Goal: Task Accomplishment & Management: Use online tool/utility

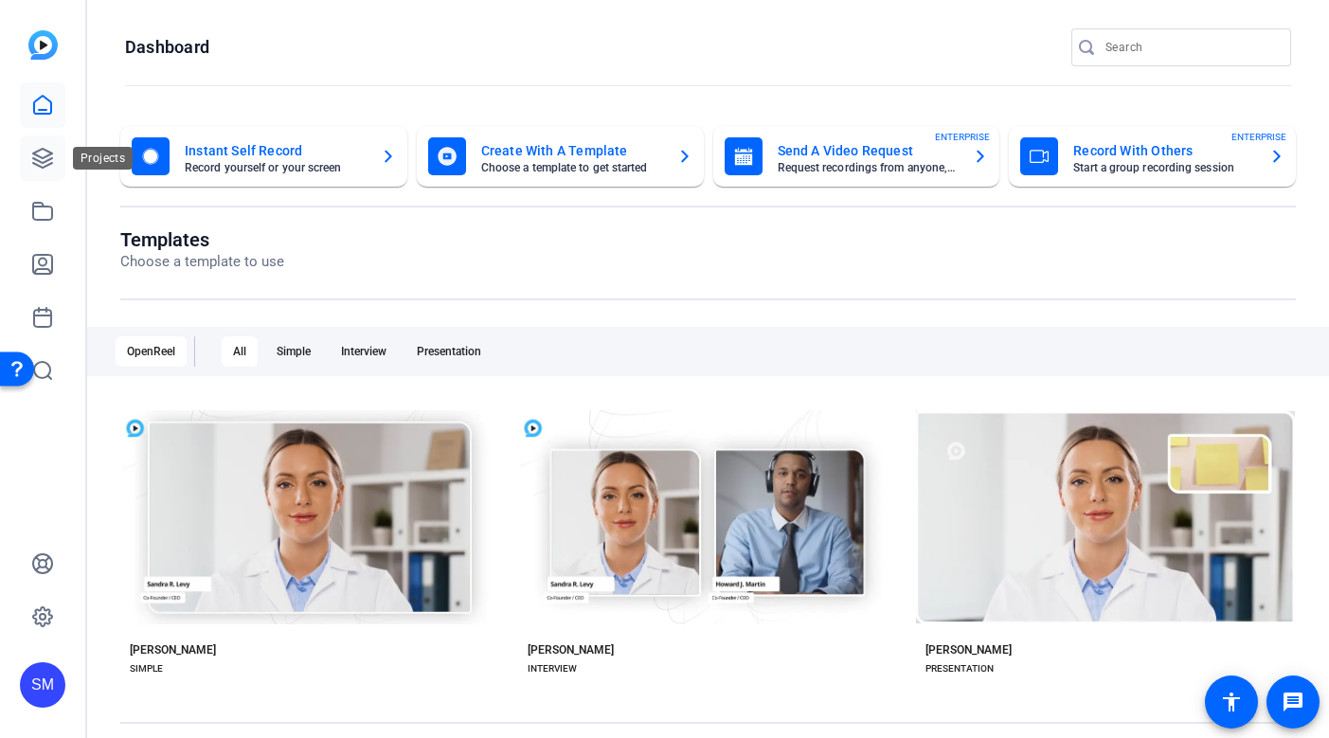
click at [35, 152] on icon at bounding box center [42, 158] width 19 height 19
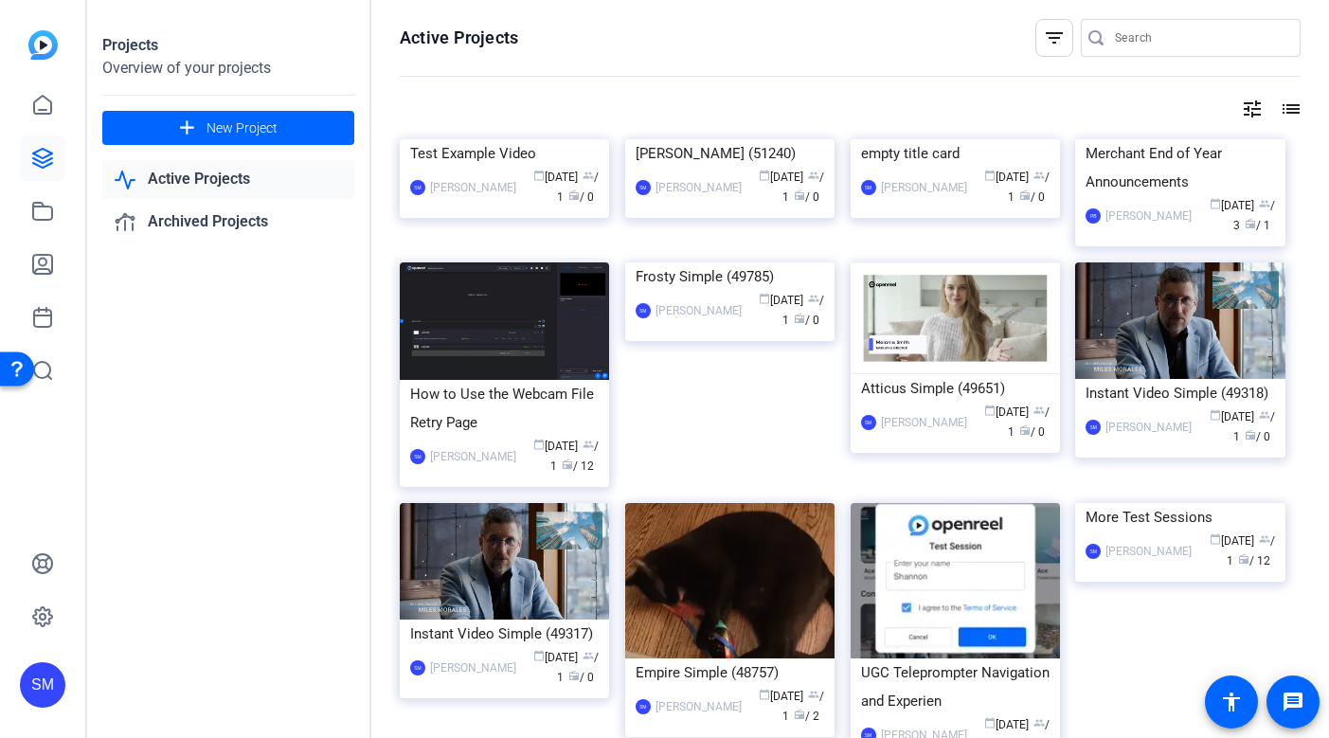
click at [47, 685] on div "SM" at bounding box center [42, 684] width 45 height 45
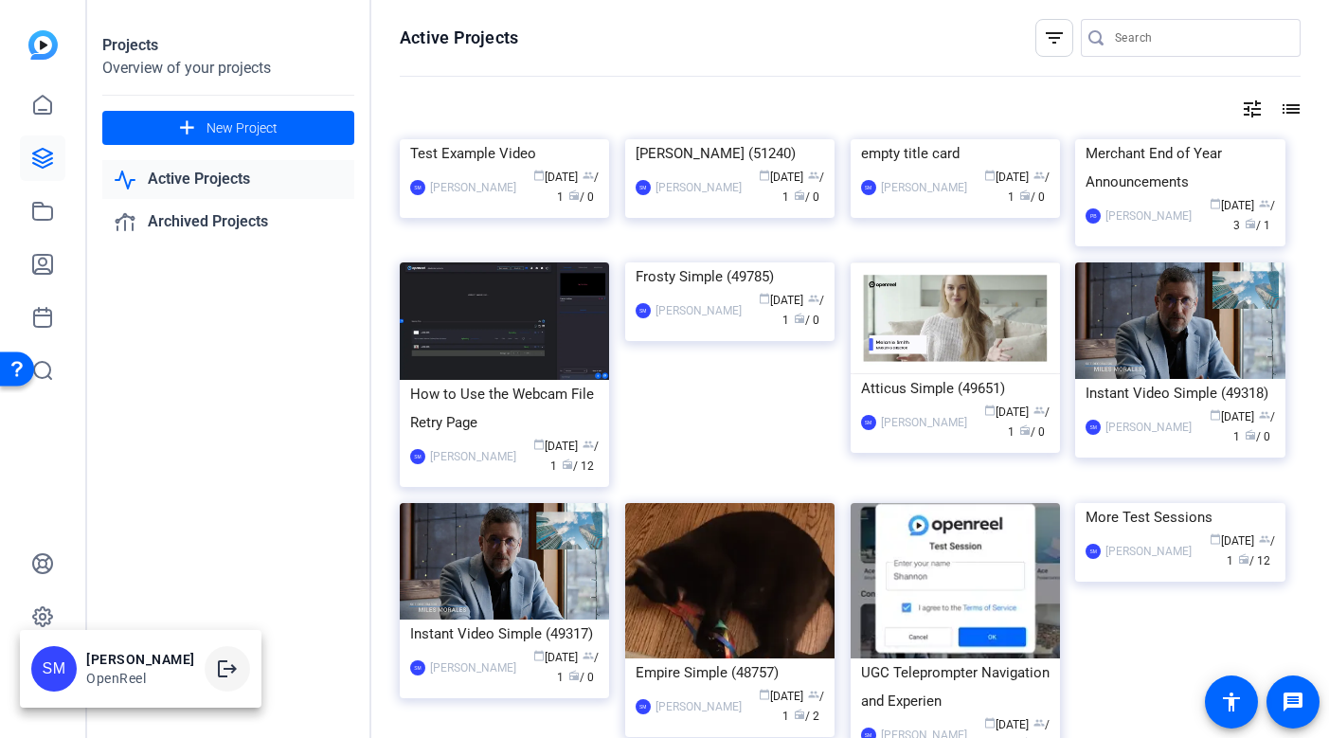
click at [239, 663] on mat-icon "logout" at bounding box center [227, 669] width 23 height 23
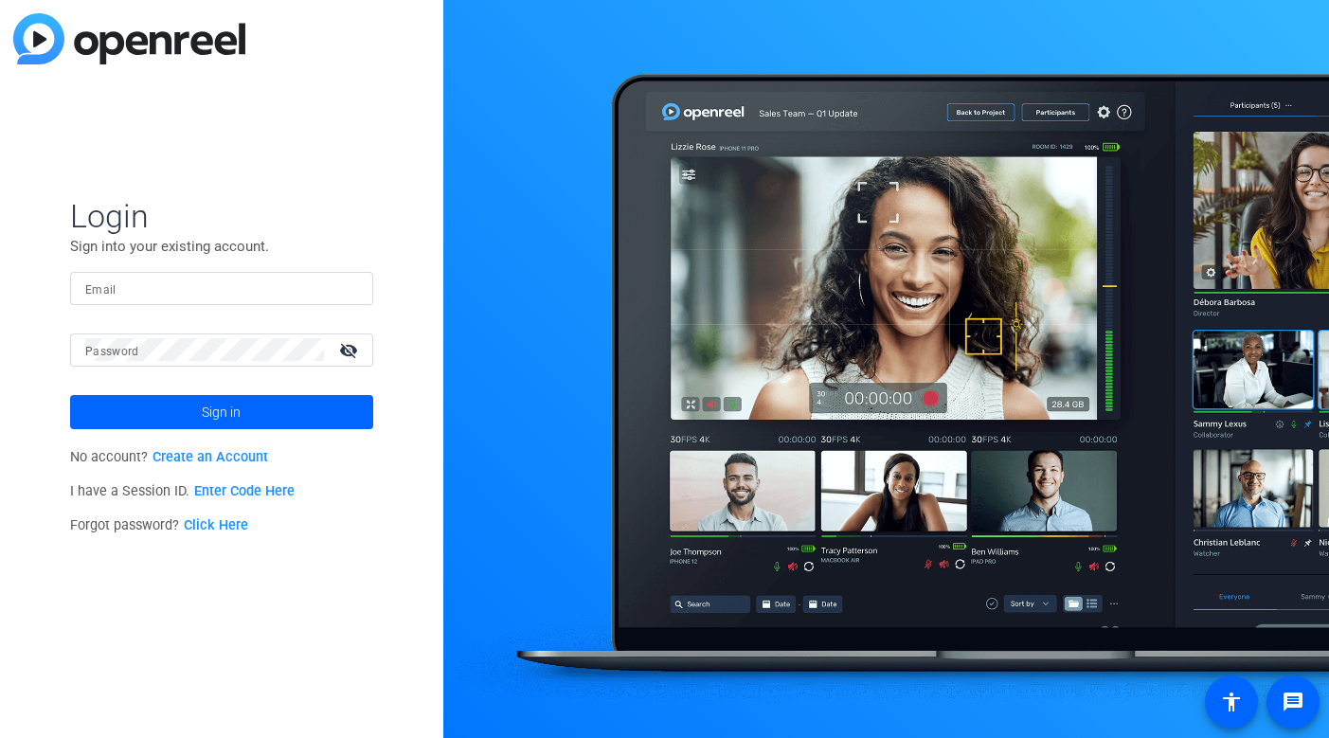
click at [338, 281] on div at bounding box center [221, 288] width 273 height 33
click at [342, 280] on img at bounding box center [341, 288] width 13 height 23
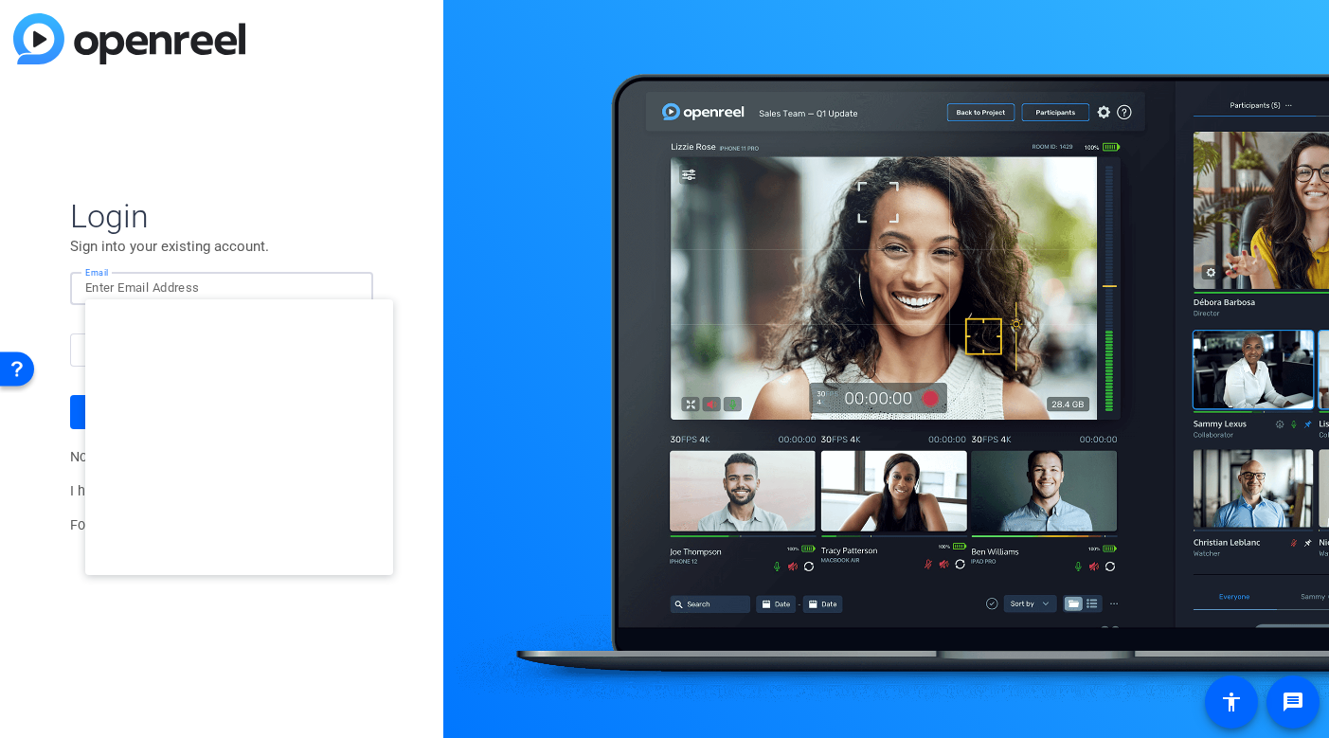
type input "[EMAIL_ADDRESS][DOMAIN_NAME]"
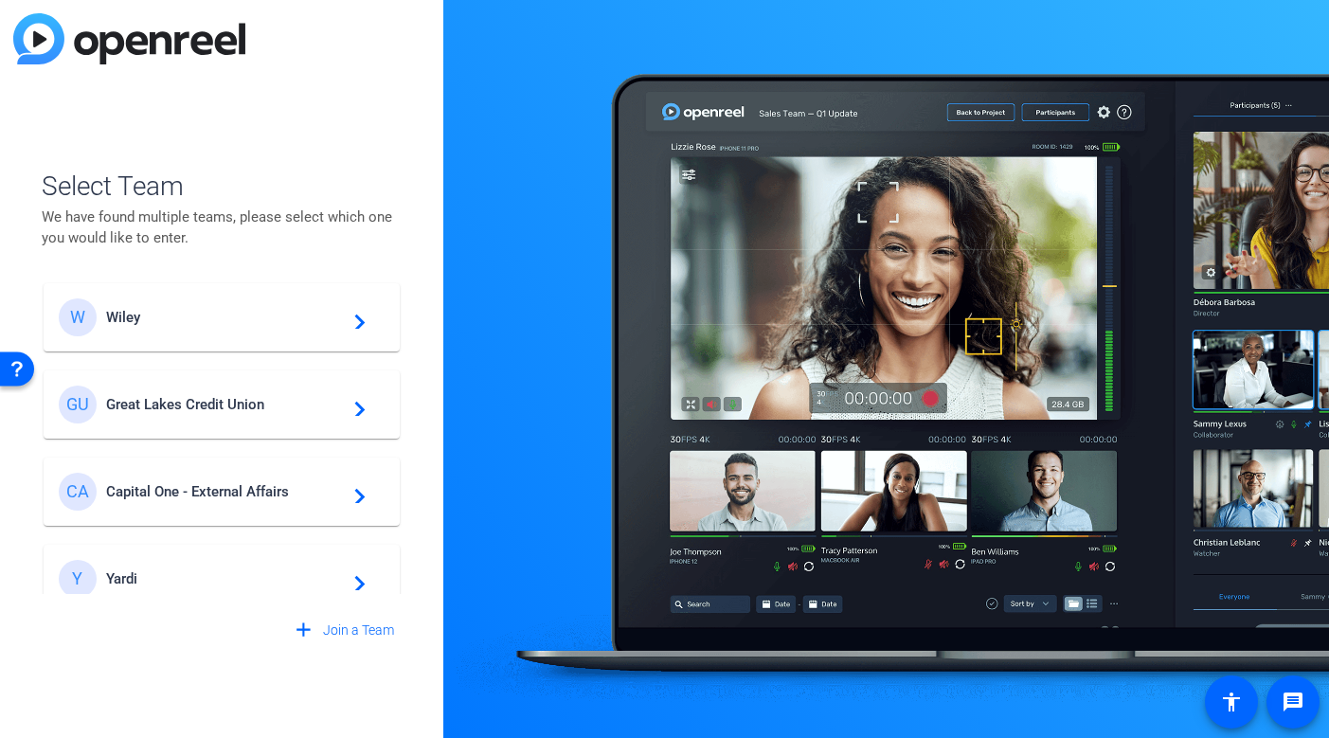
click at [209, 320] on span "Wiley" at bounding box center [224, 317] width 237 height 17
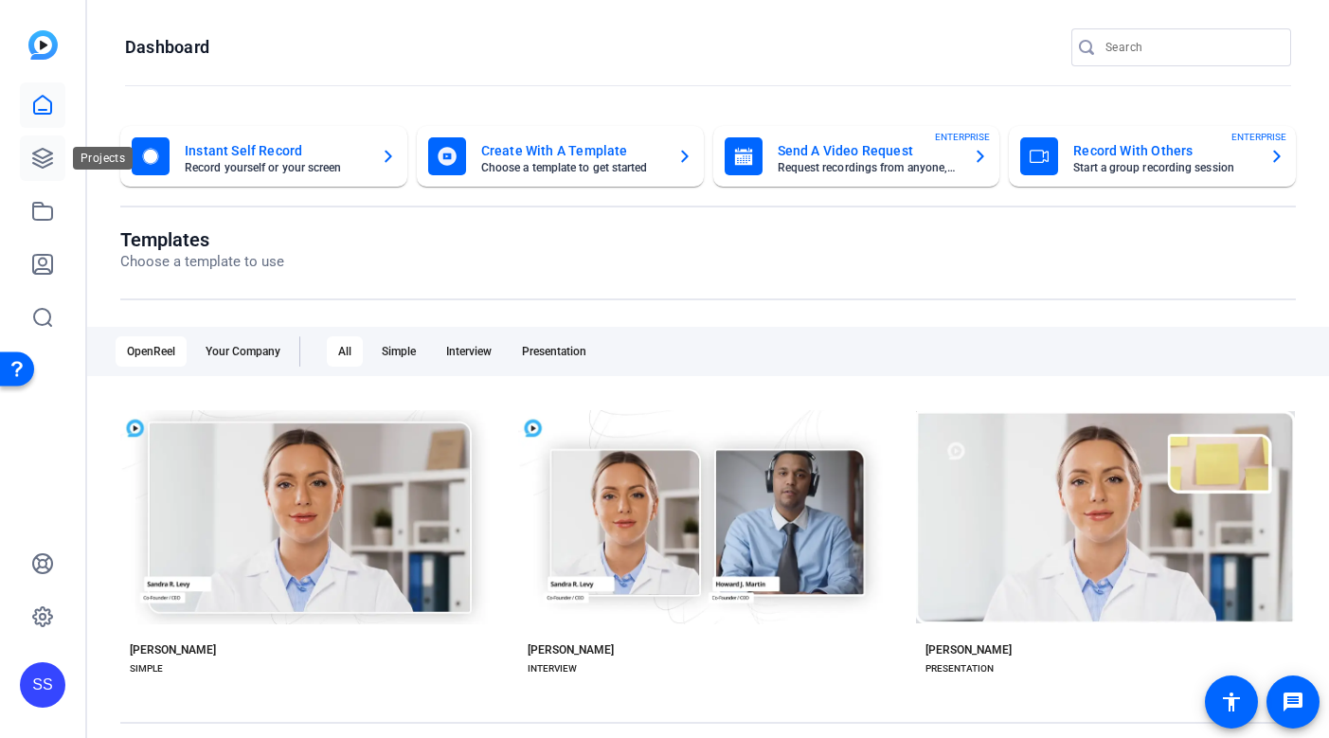
click at [40, 158] on icon at bounding box center [42, 158] width 23 height 23
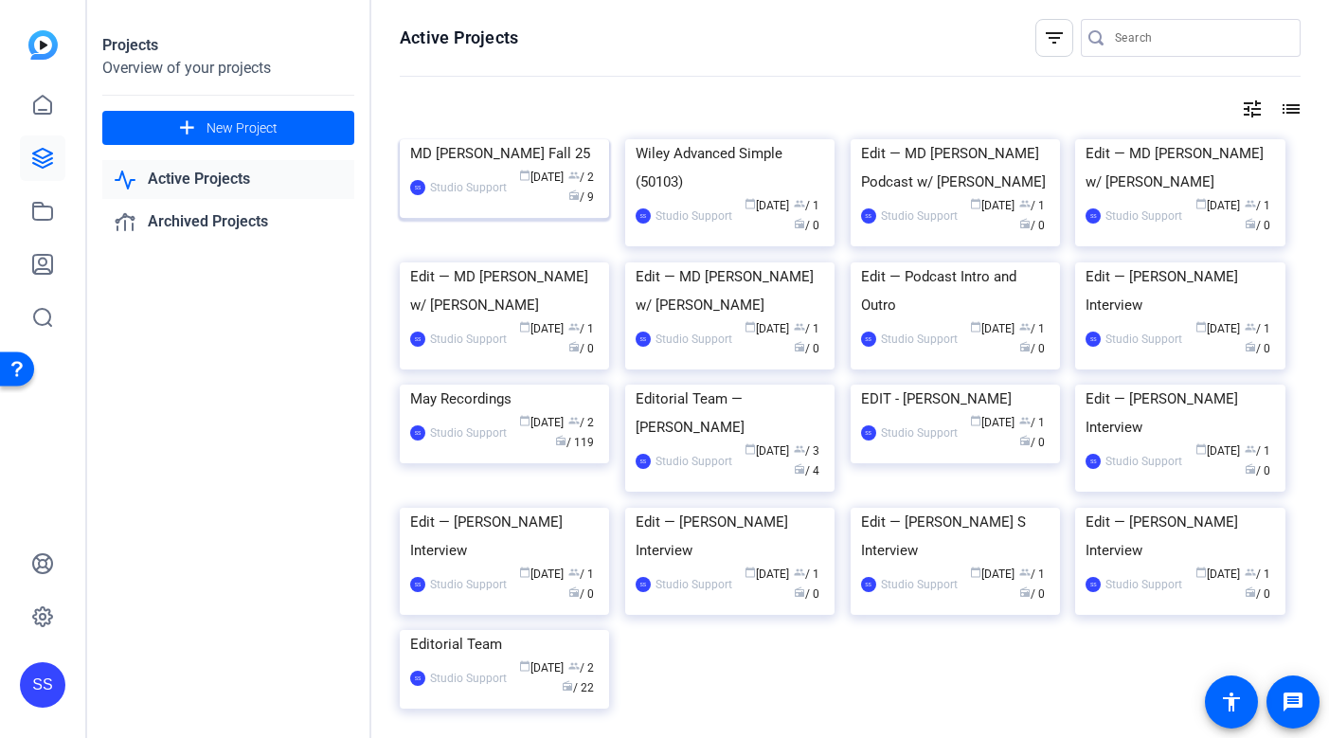
click at [446, 168] on div "MD [PERSON_NAME] Fall 25" at bounding box center [504, 153] width 189 height 28
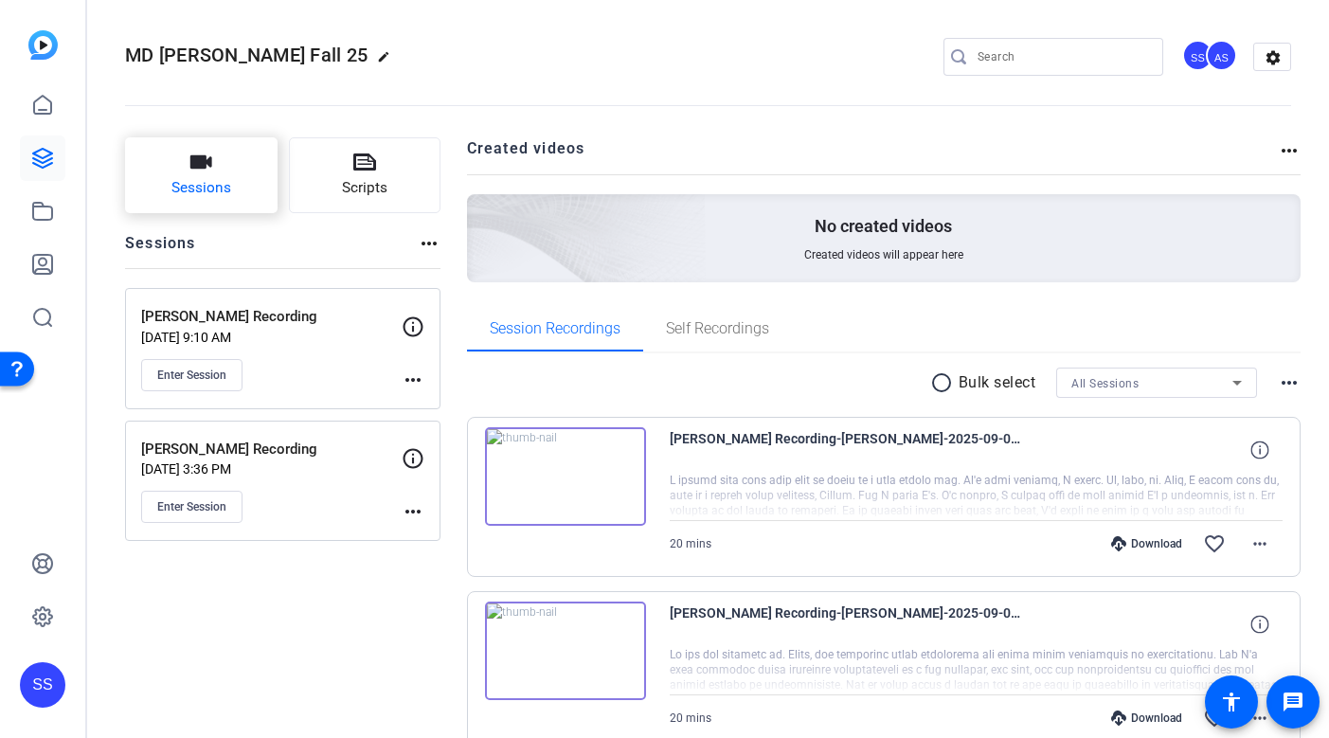
click at [162, 173] on button "Sessions" at bounding box center [201, 175] width 153 height 76
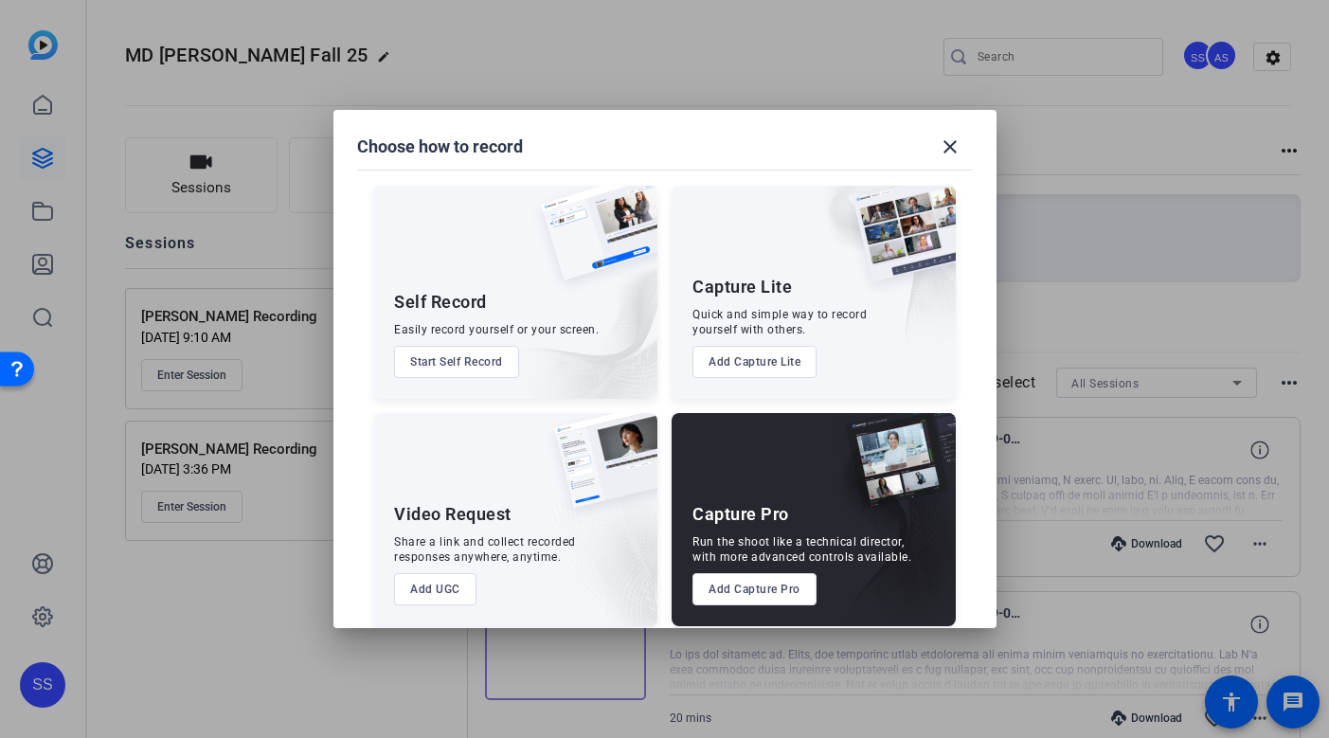
click at [723, 585] on button "Add Capture Pro" at bounding box center [755, 589] width 124 height 32
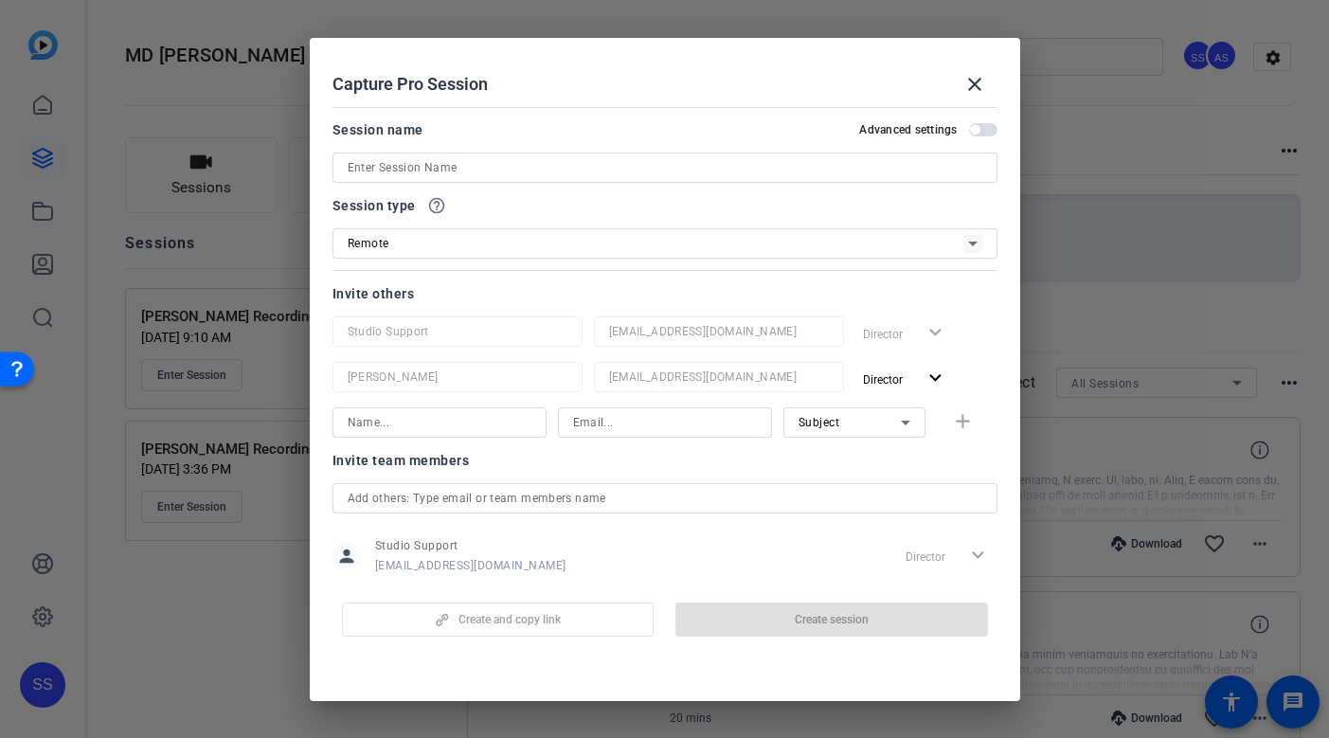
click at [577, 161] on input at bounding box center [665, 167] width 635 height 23
paste input "[PERSON_NAME] and Dr. [PERSON_NAME]"
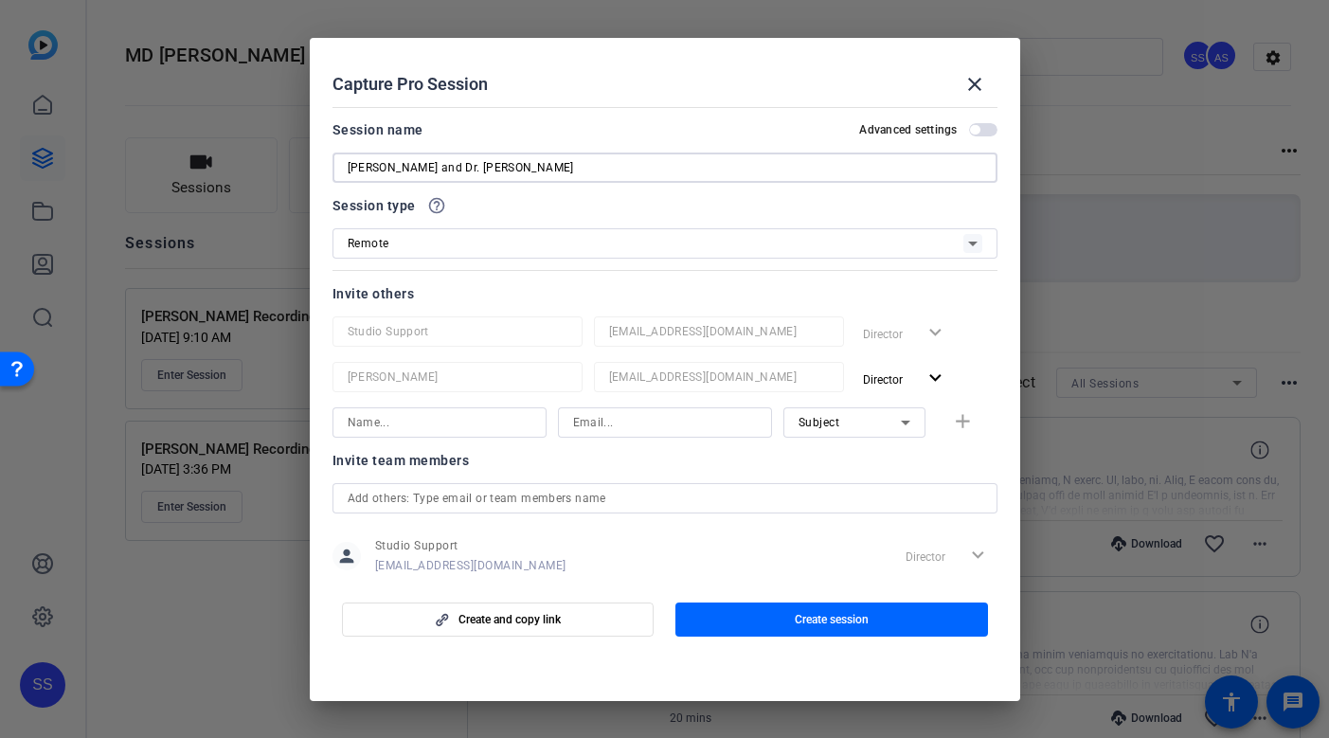
type input "[PERSON_NAME] and Dr. [PERSON_NAME]"
click at [493, 242] on div "Remote" at bounding box center [656, 243] width 616 height 24
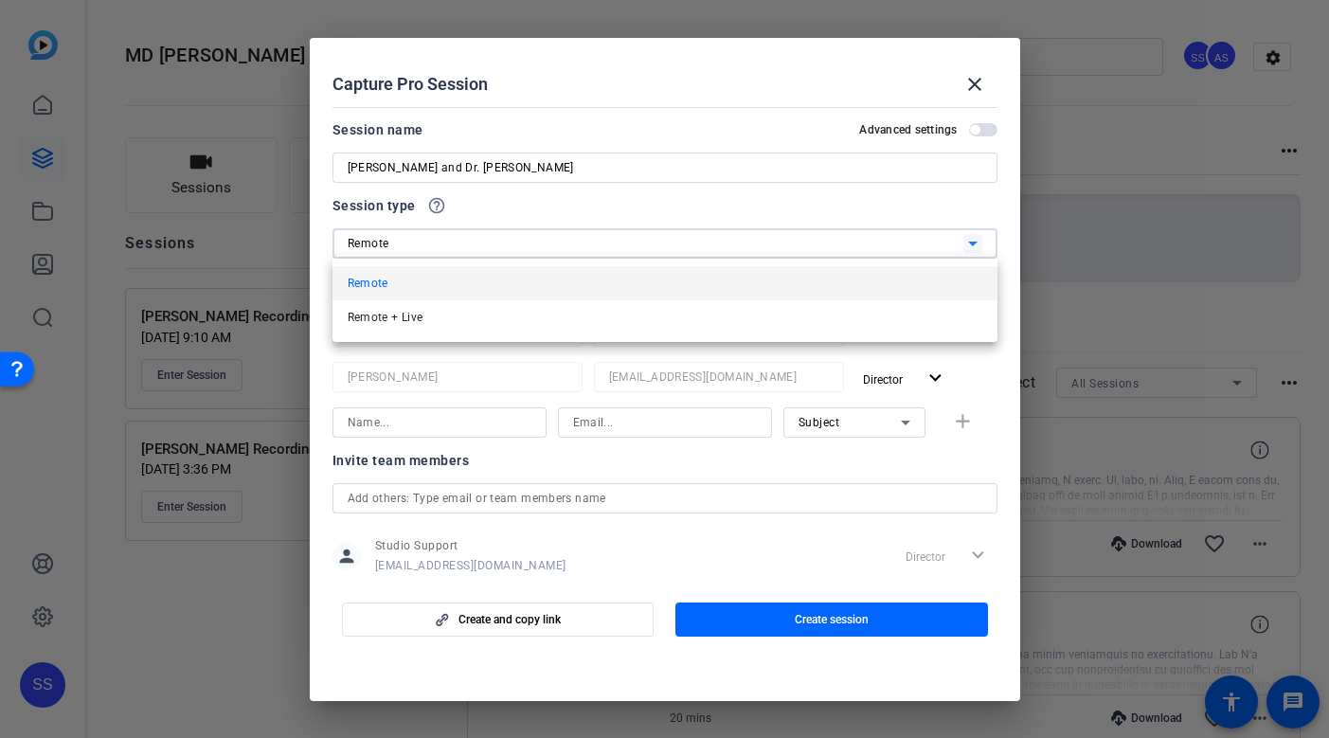
click at [493, 242] on div at bounding box center [664, 369] width 1329 height 738
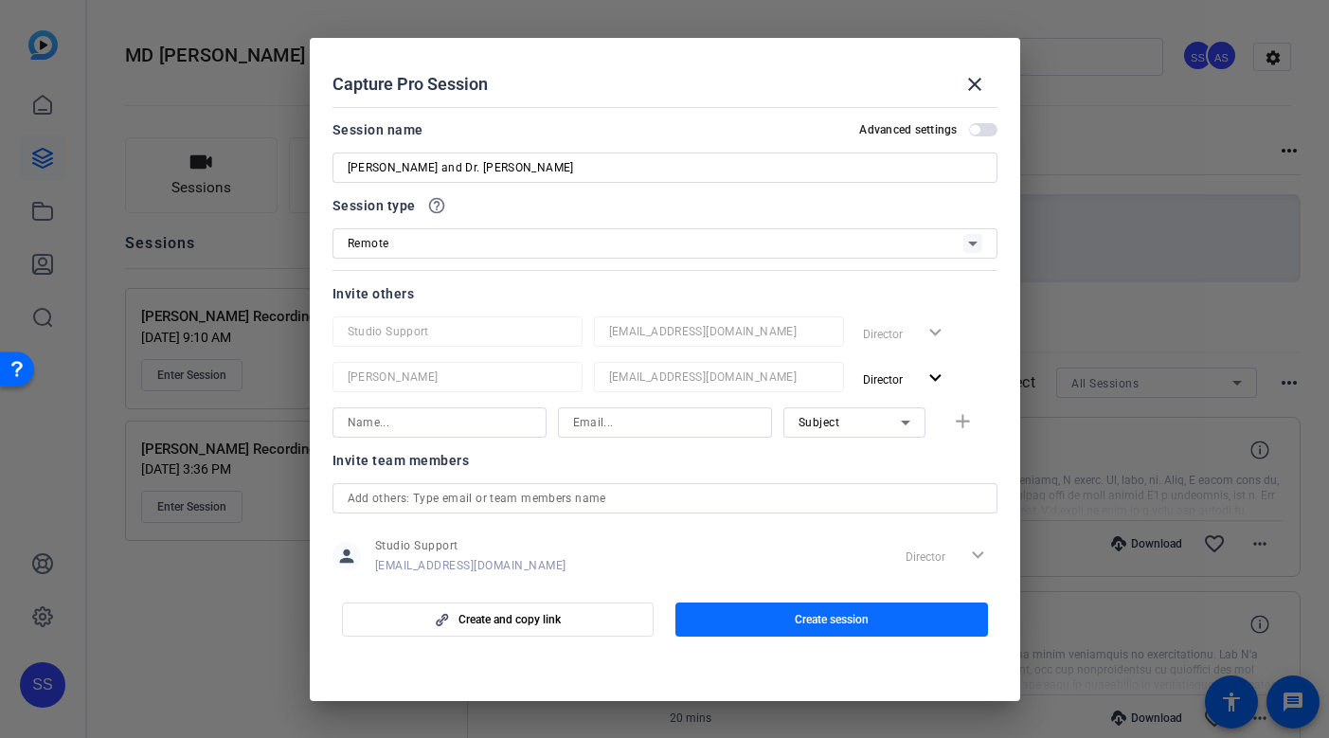
click at [776, 615] on span "button" at bounding box center [832, 619] width 313 height 45
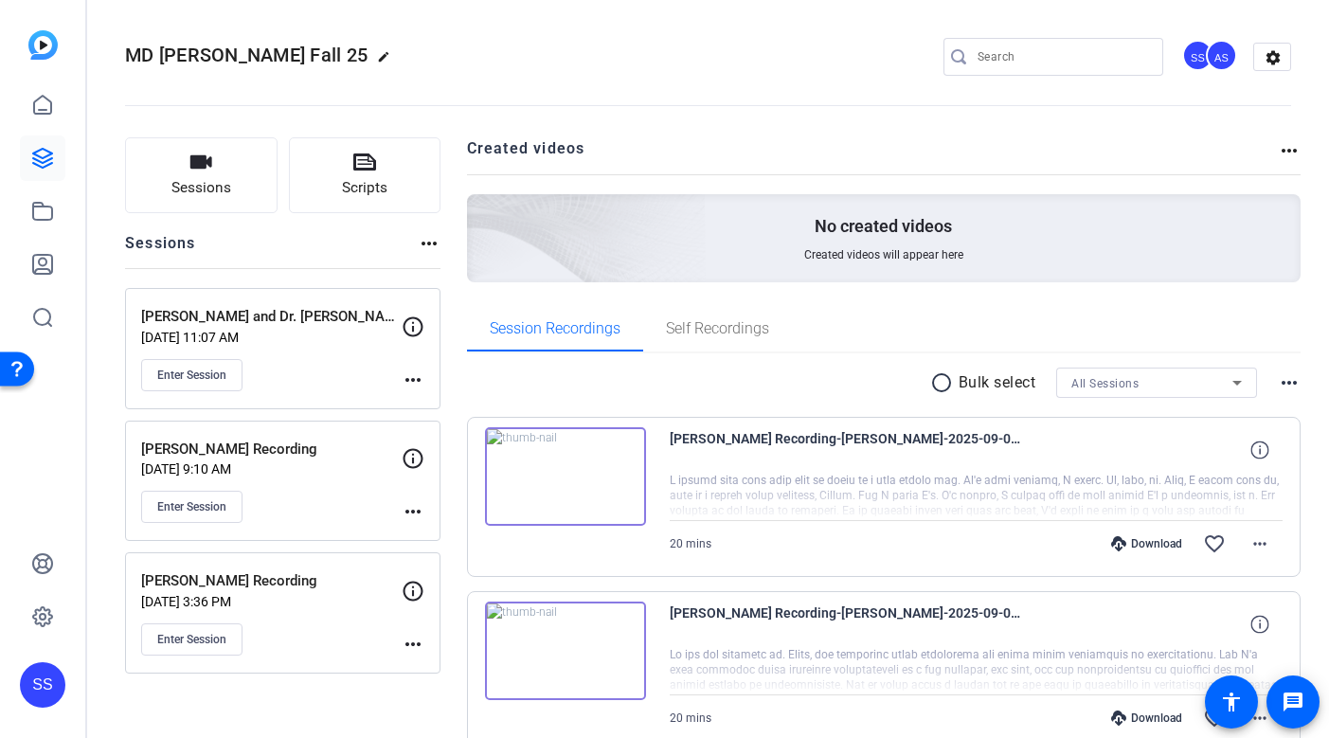
click at [425, 376] on div "[PERSON_NAME] and Dr. [PERSON_NAME] [DATE] 11:07 AM Enter Session more_horiz" at bounding box center [283, 348] width 316 height 121
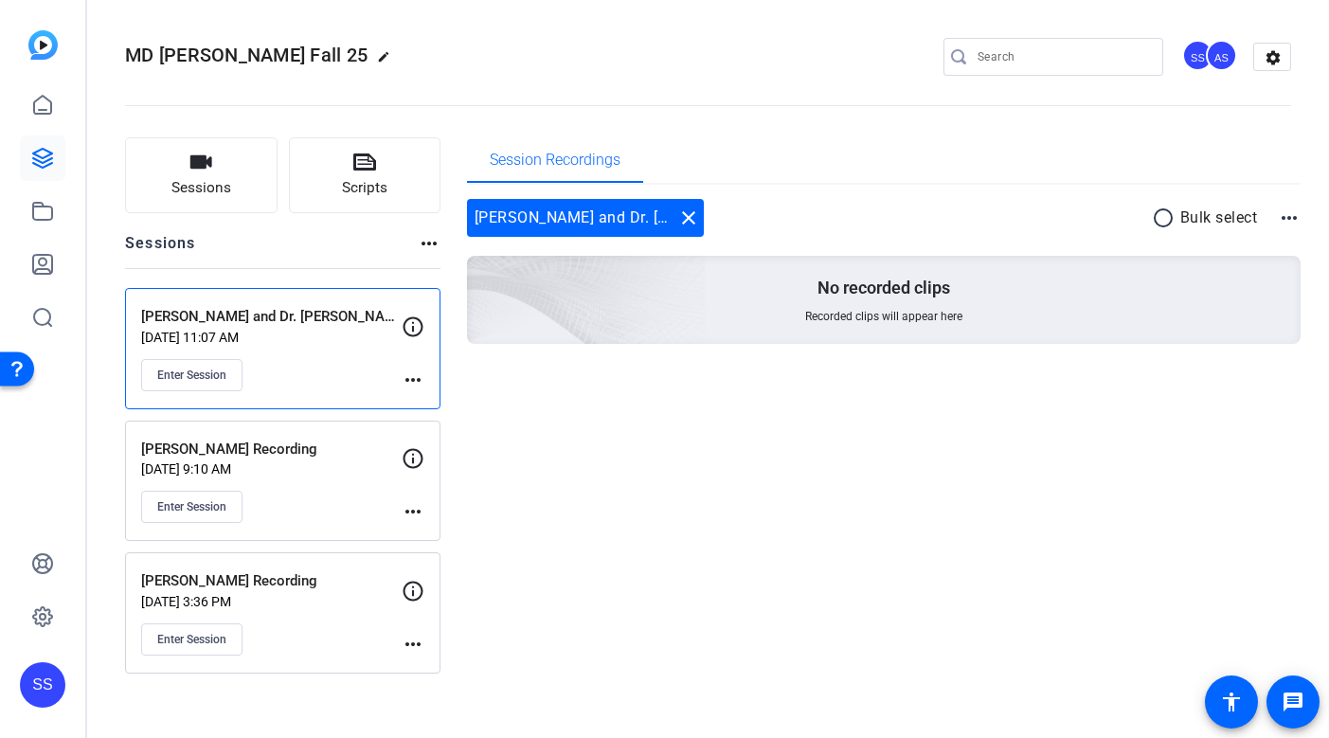
click at [420, 383] on mat-icon "more_horiz" at bounding box center [413, 380] width 23 height 23
click at [445, 409] on span "Edit Session" at bounding box center [460, 407] width 86 height 23
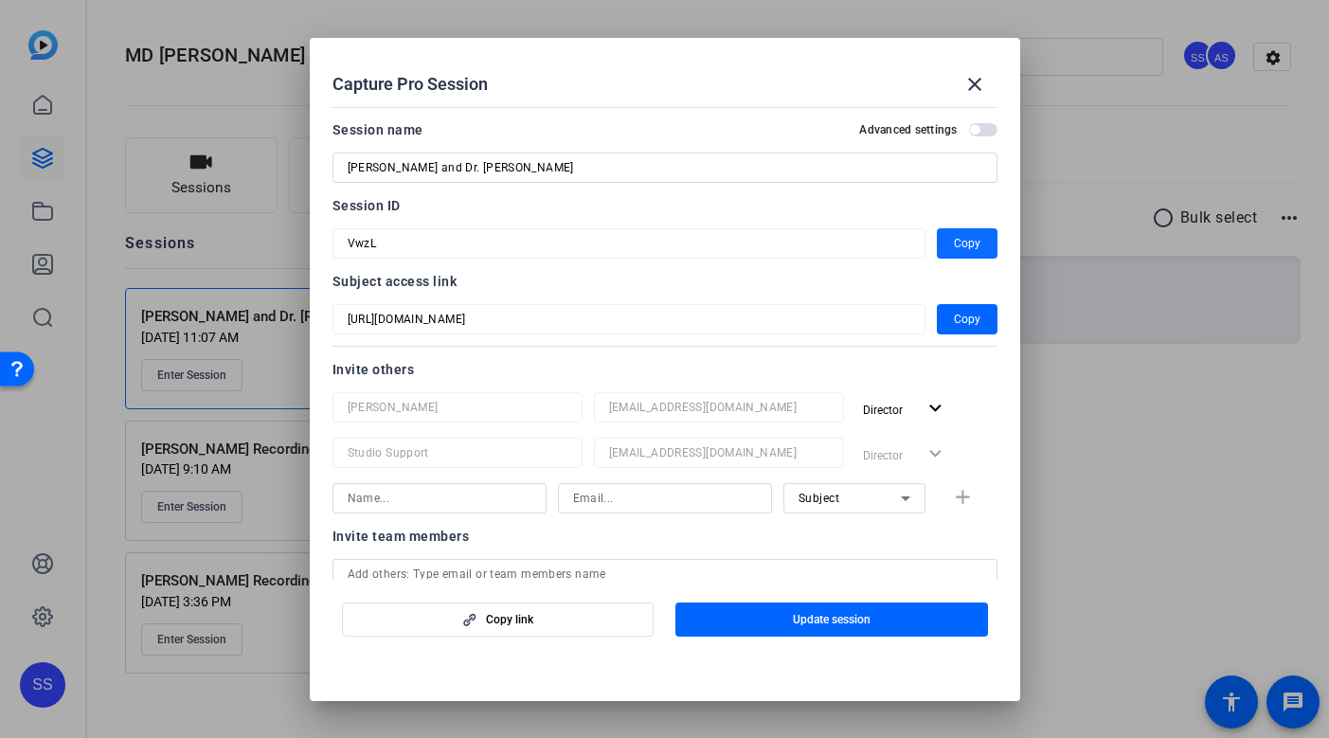
click at [971, 238] on span "Copy" at bounding box center [967, 243] width 27 height 23
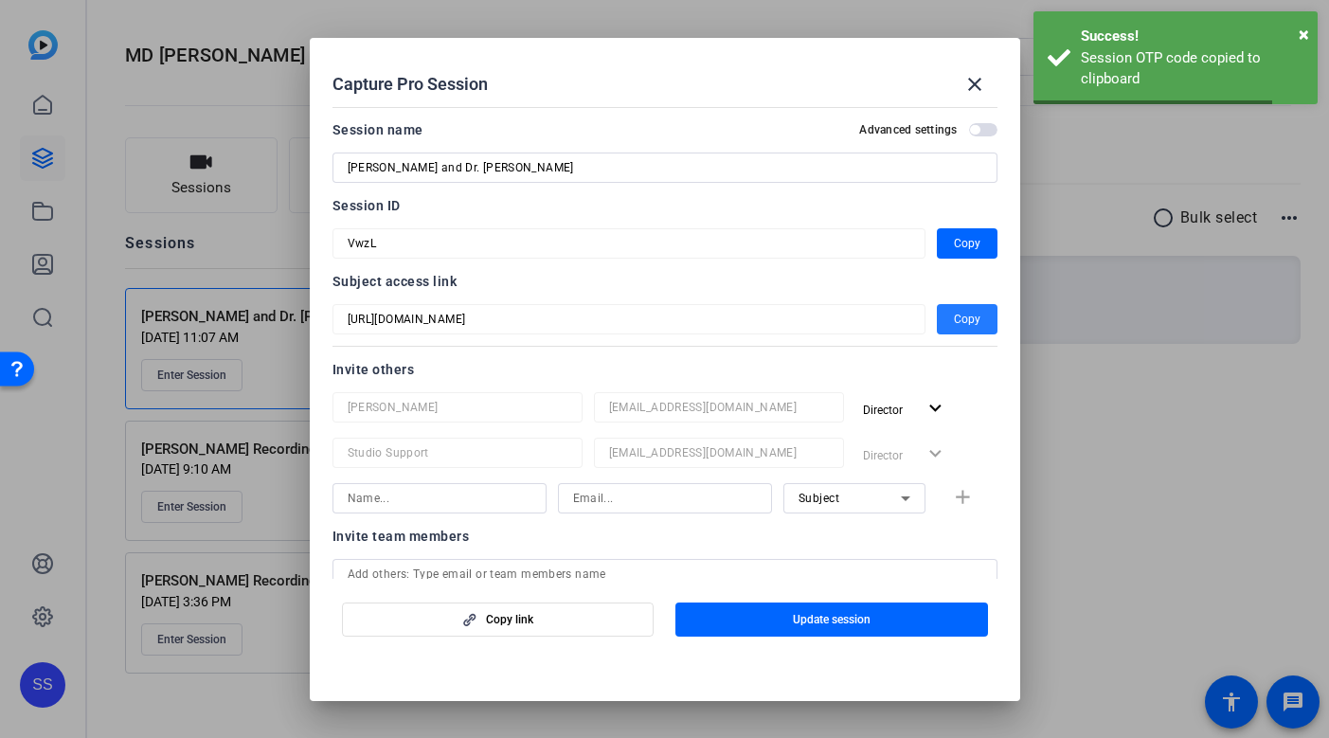
click at [971, 308] on span "Copy" at bounding box center [967, 319] width 27 height 23
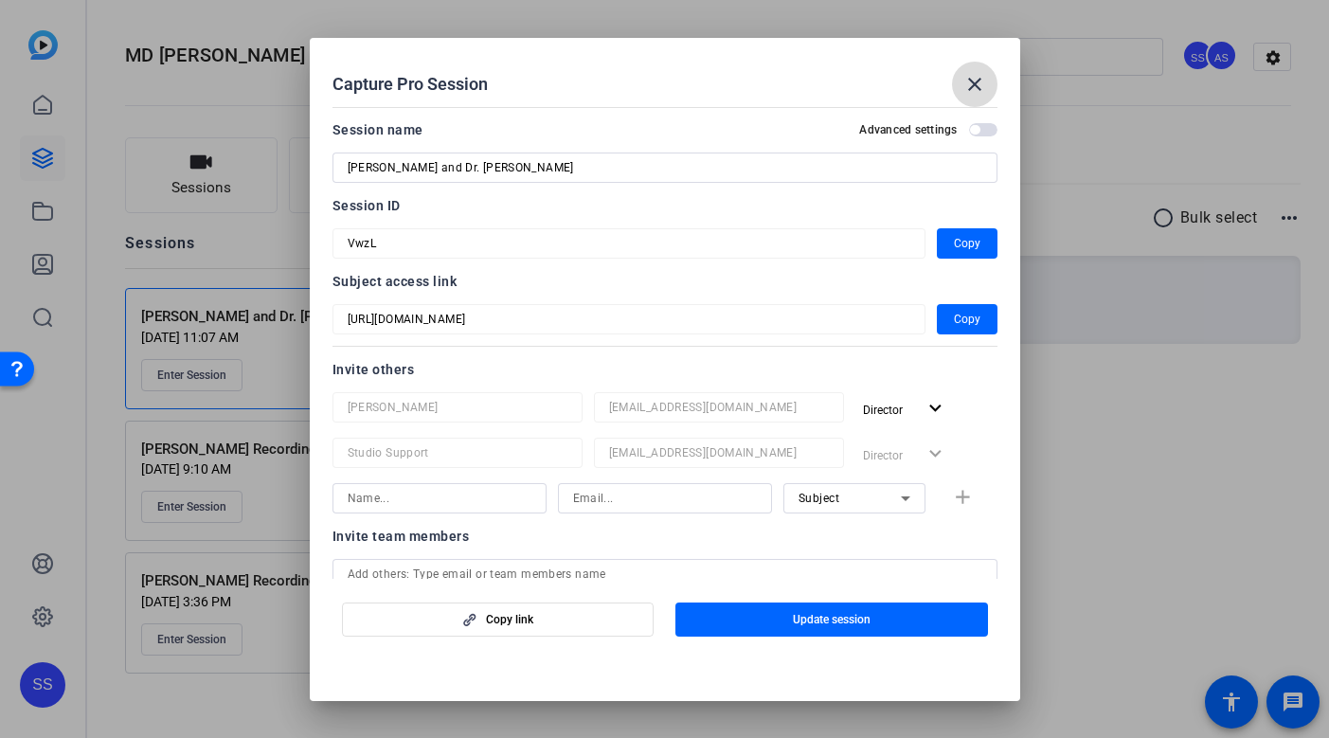
click at [965, 90] on mat-icon "close" at bounding box center [975, 84] width 23 height 23
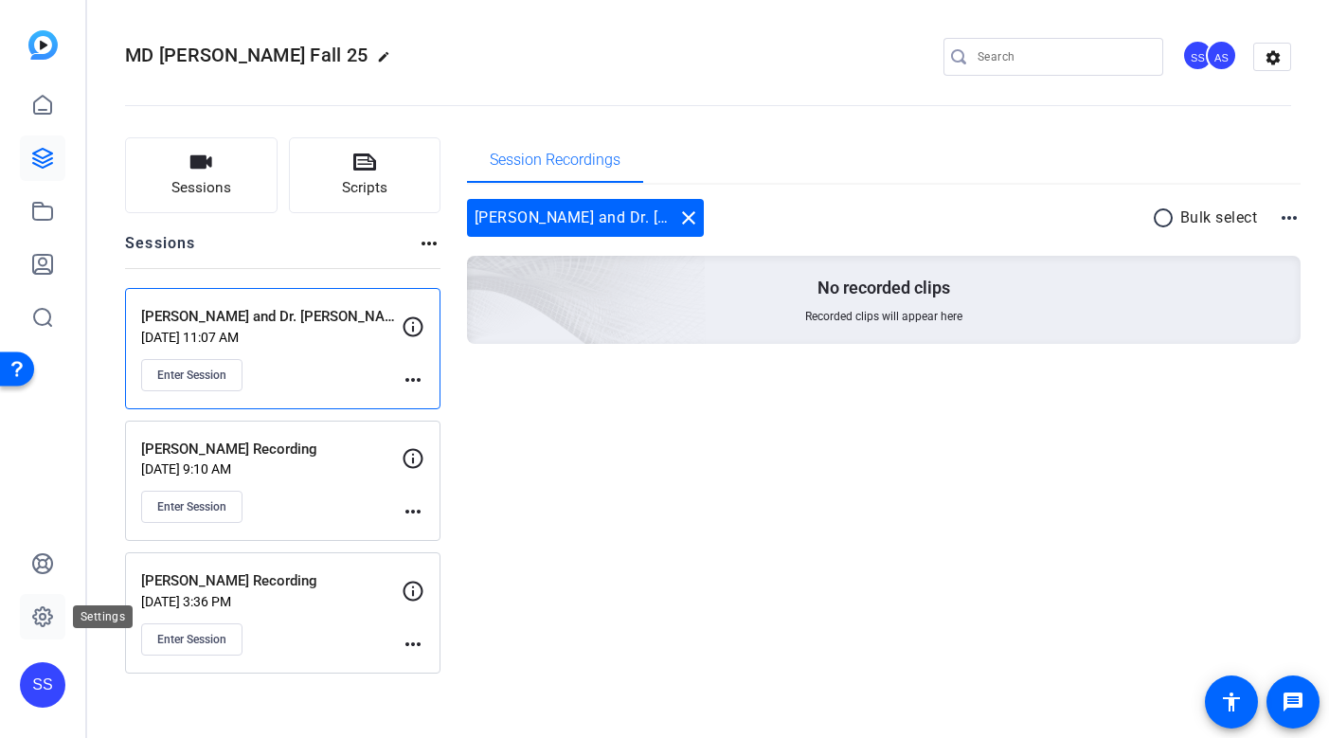
click at [37, 617] on icon at bounding box center [42, 616] width 23 height 23
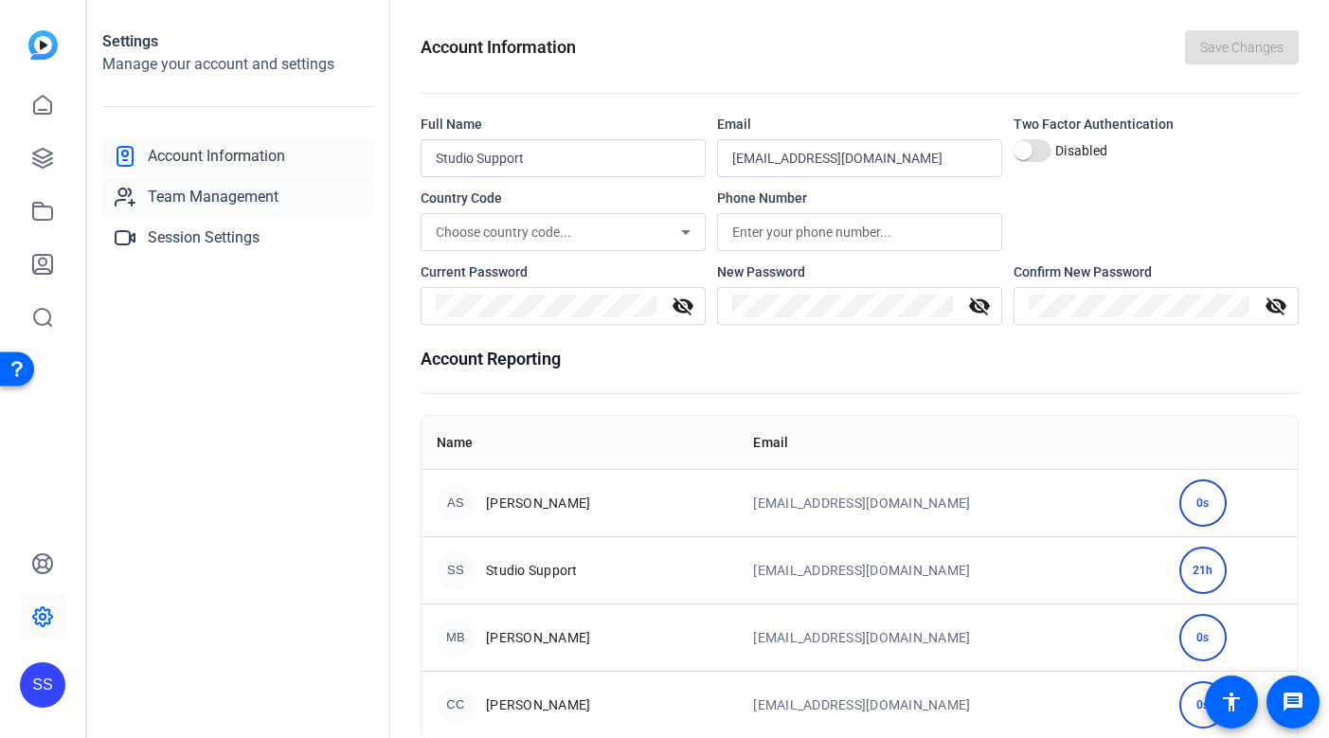
click at [250, 206] on span "Team Management" at bounding box center [213, 197] width 131 height 23
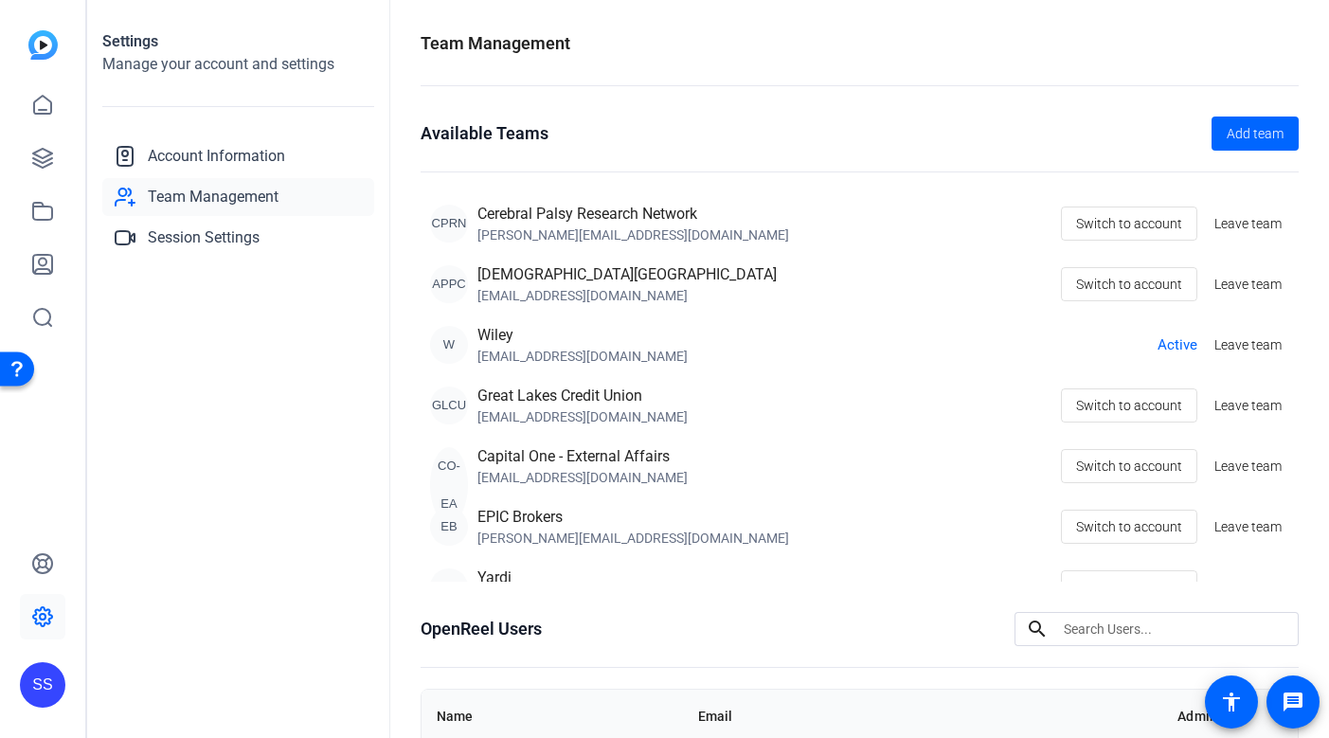
scroll to position [25, 0]
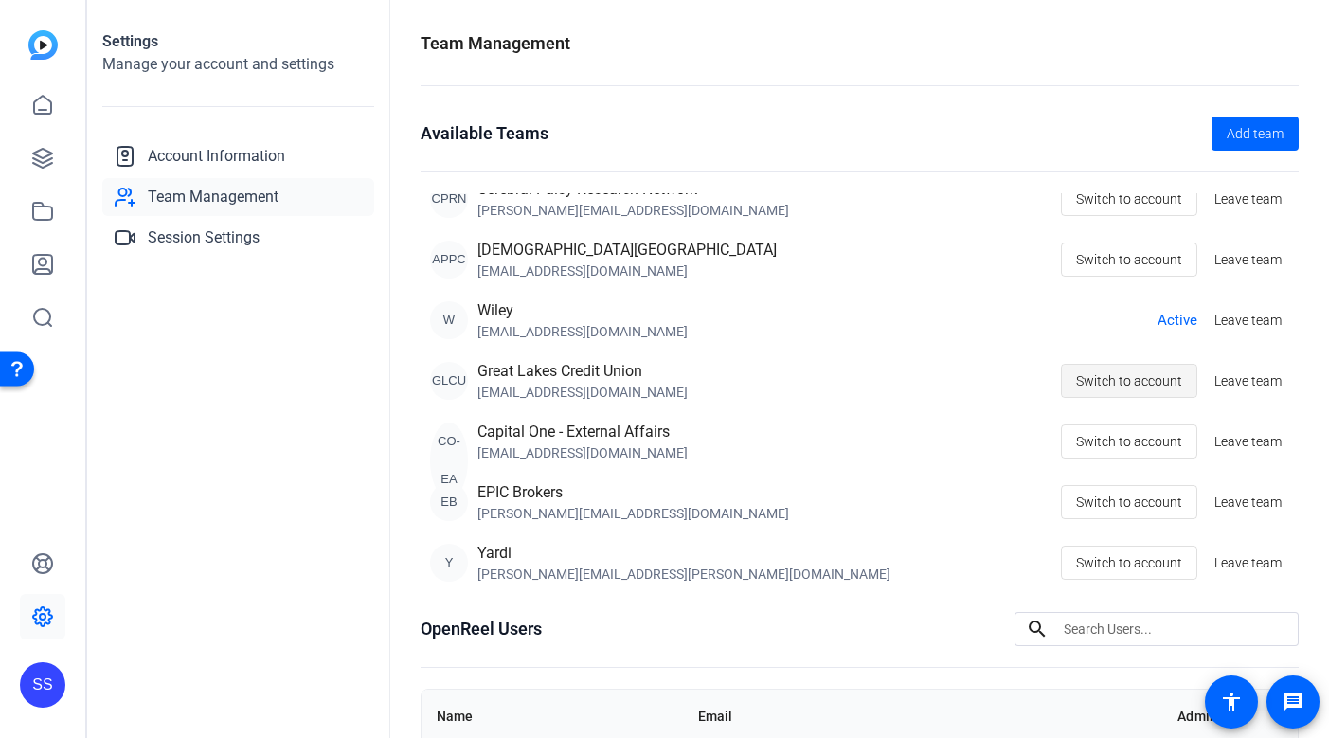
click at [1098, 369] on span "Switch to account" at bounding box center [1129, 381] width 106 height 36
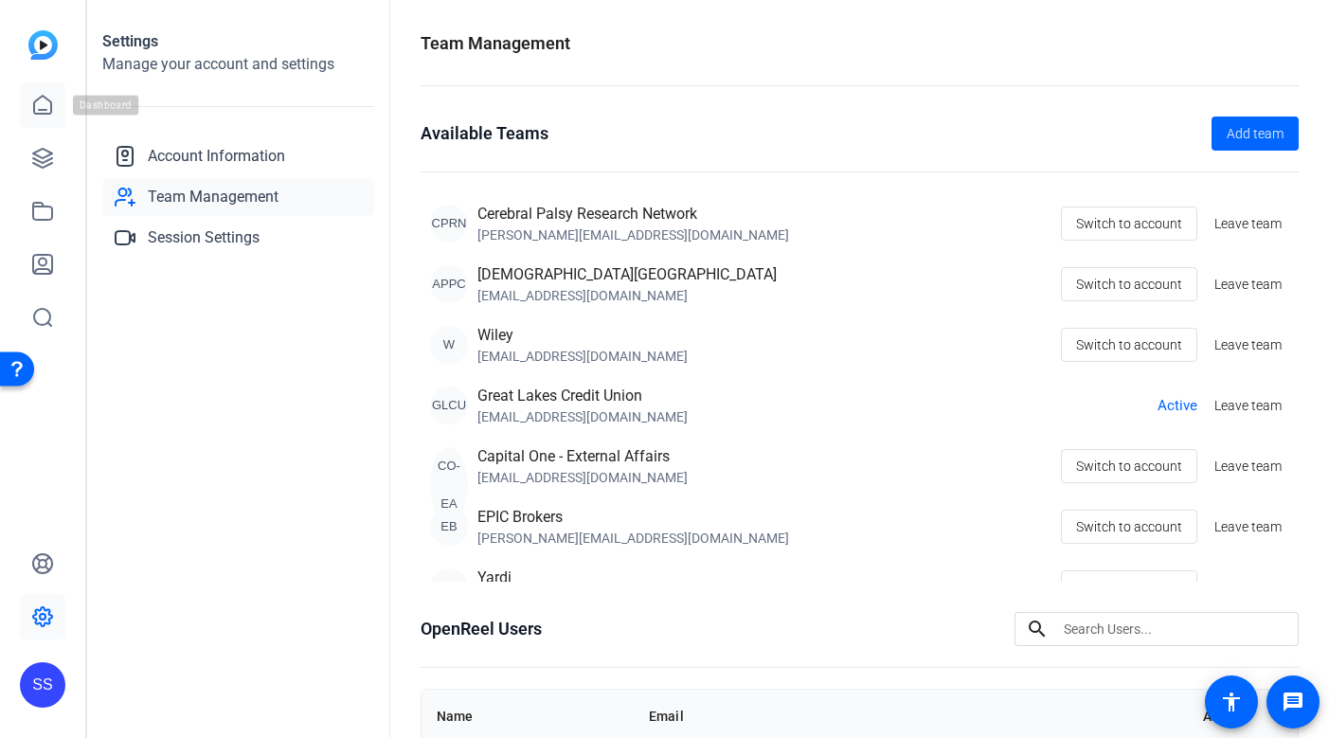
click at [47, 110] on icon at bounding box center [42, 105] width 23 height 23
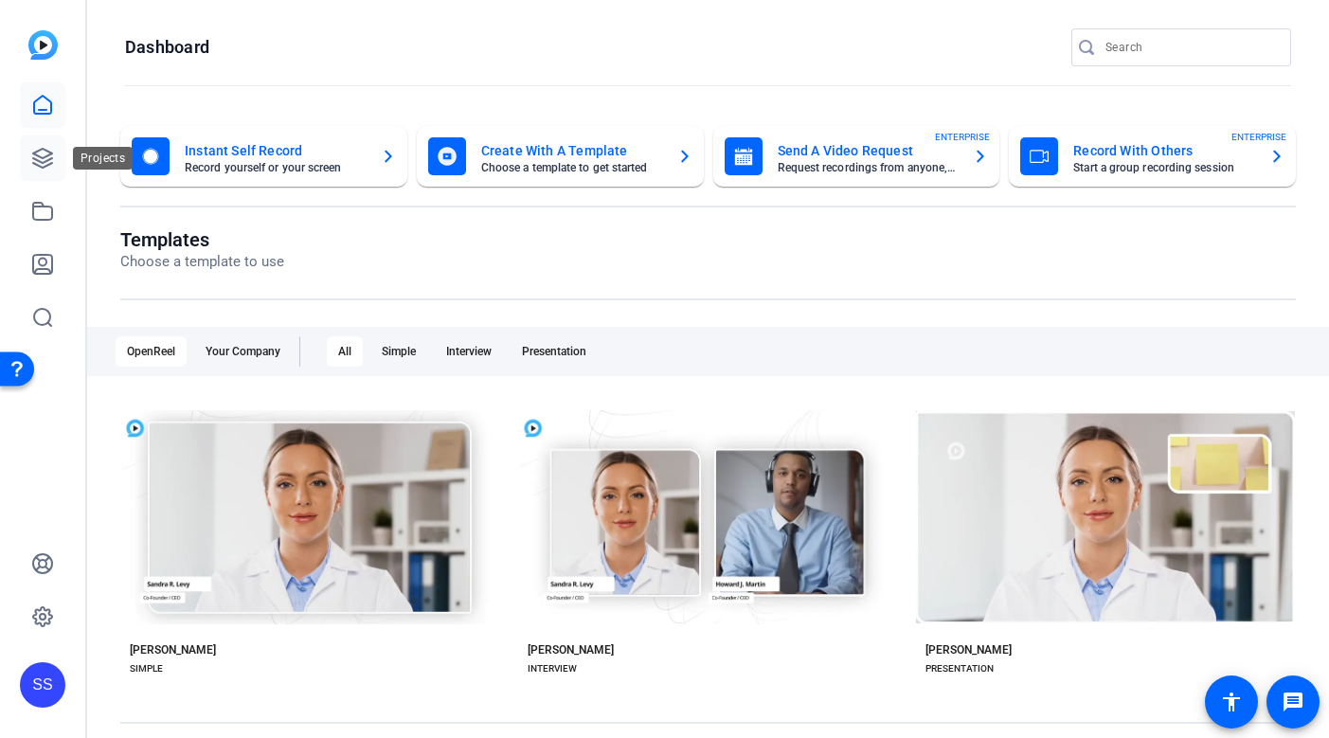
click at [42, 165] on icon at bounding box center [42, 158] width 23 height 23
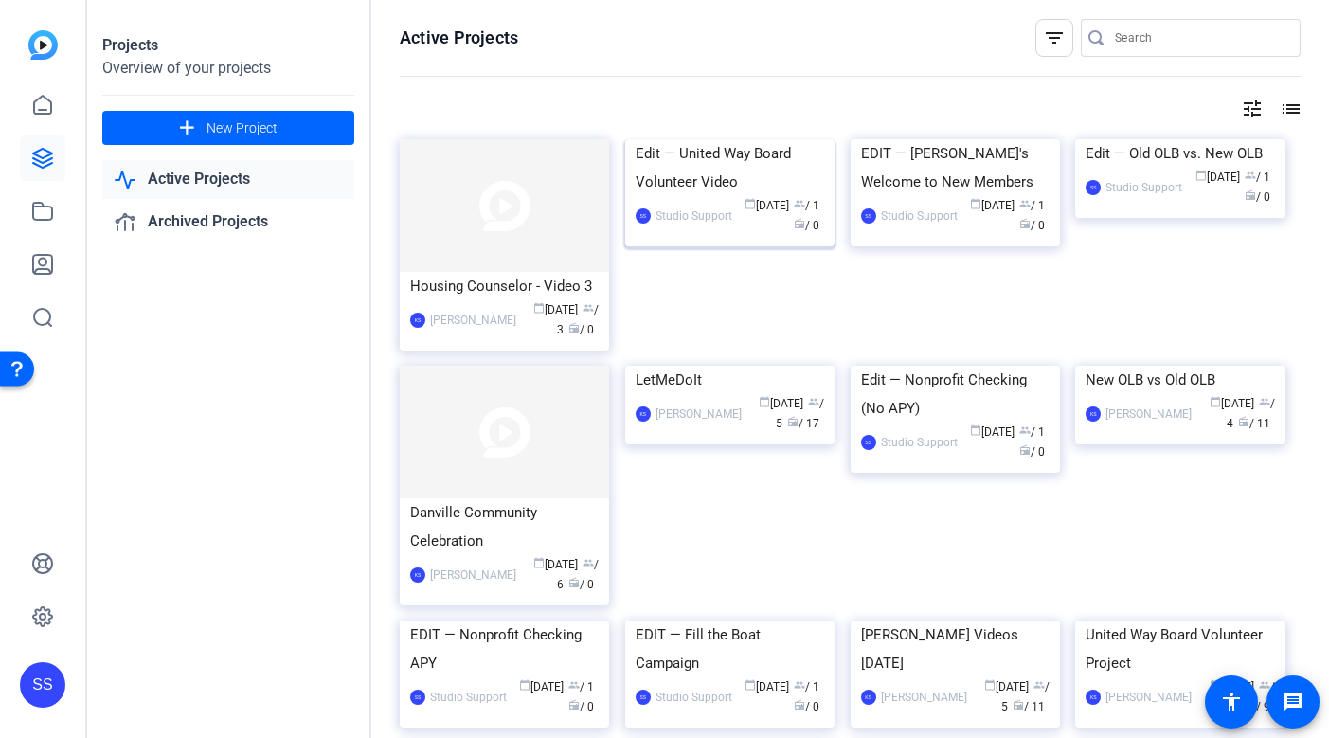
click at [740, 196] on div "Edit — United Way Board Volunteer Video" at bounding box center [730, 167] width 189 height 57
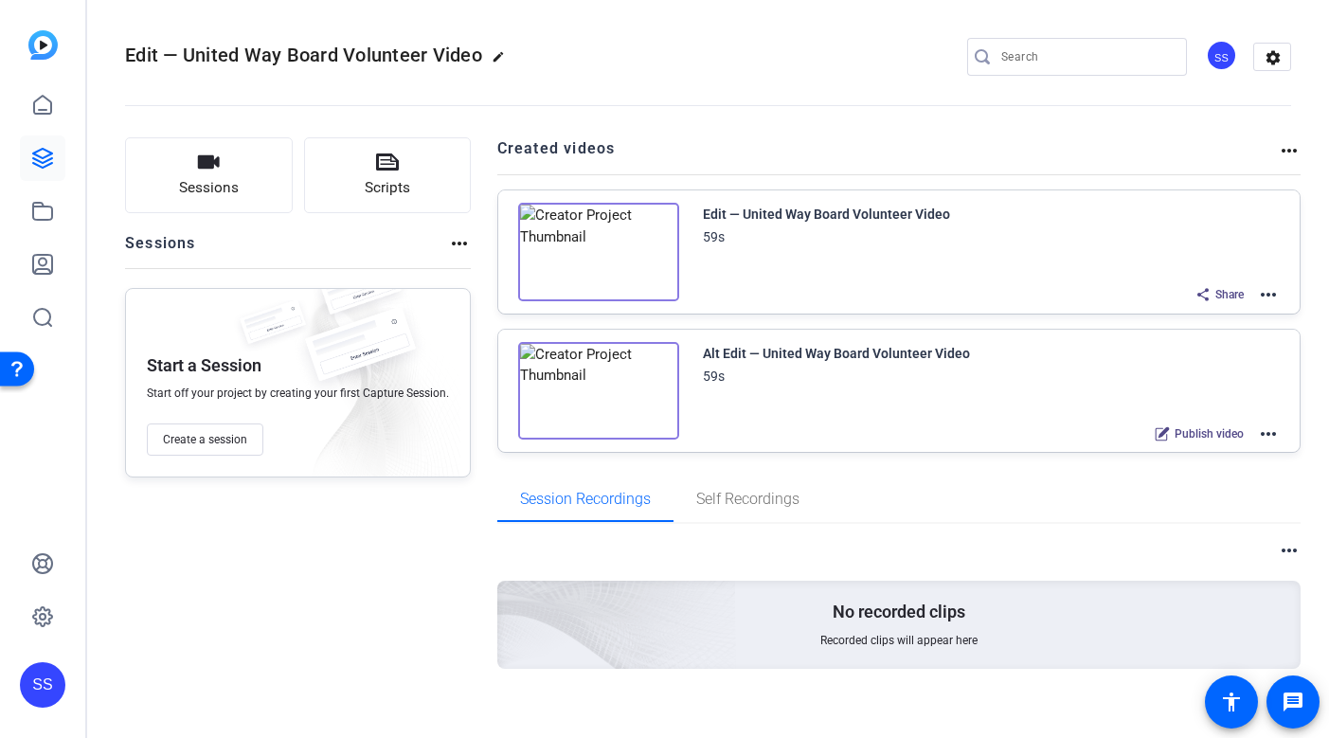
click at [1262, 295] on mat-icon "more_horiz" at bounding box center [1268, 294] width 23 height 23
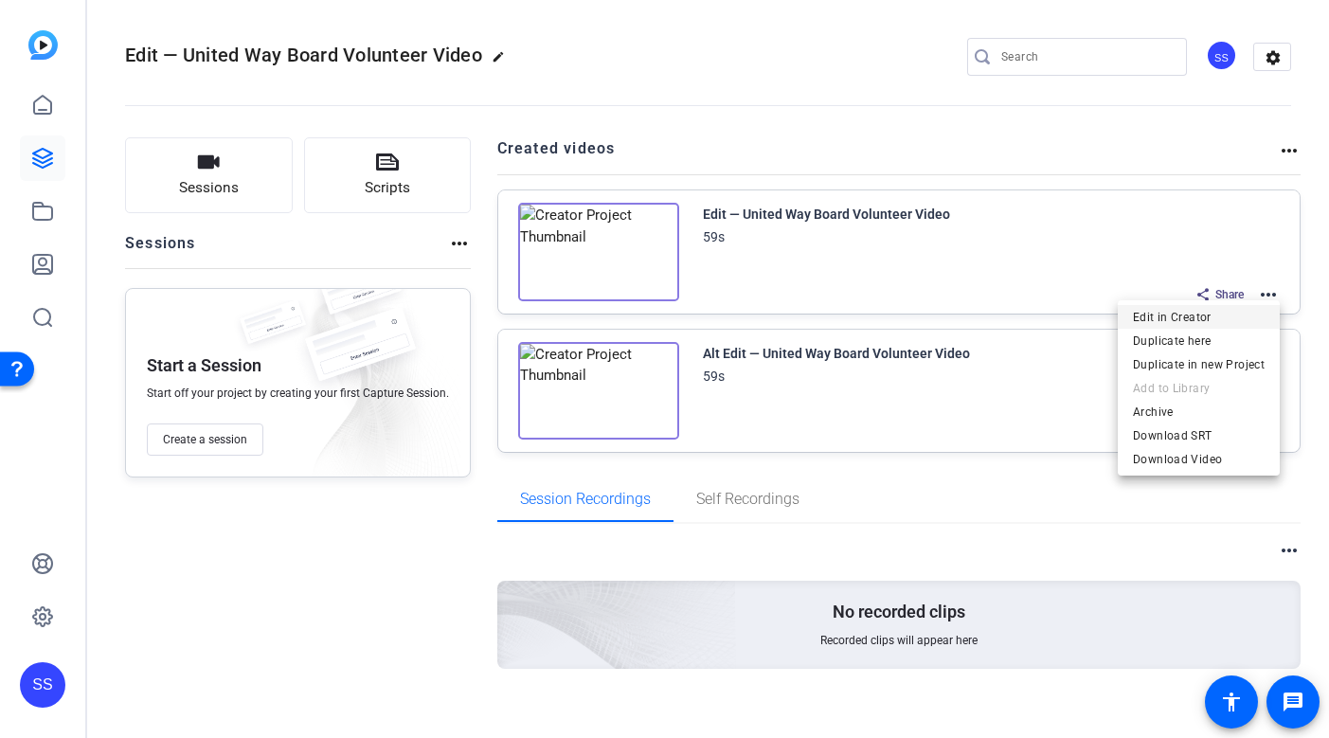
click at [1216, 316] on span "Edit in Creator" at bounding box center [1199, 317] width 132 height 23
